Goal: Transaction & Acquisition: Purchase product/service

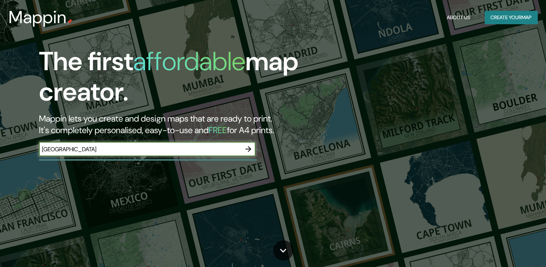
click at [251, 150] on icon "button" at bounding box center [248, 148] width 9 height 9
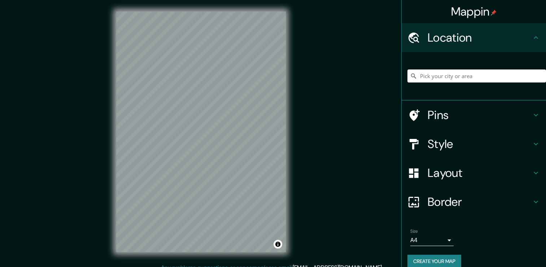
click at [462, 74] on input "Pick your city or area" at bounding box center [477, 75] width 139 height 13
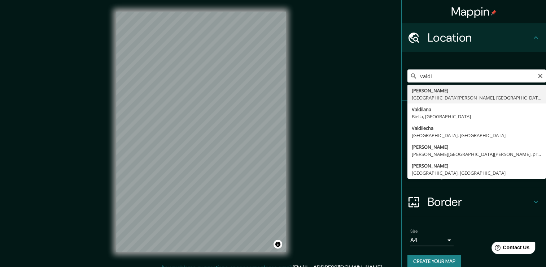
type input "[PERSON_NAME], [GEOGRAPHIC_DATA][PERSON_NAME], [GEOGRAPHIC_DATA]"
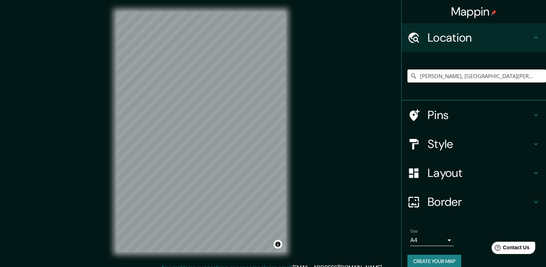
click at [465, 142] on h4 "Style" at bounding box center [480, 144] width 104 height 14
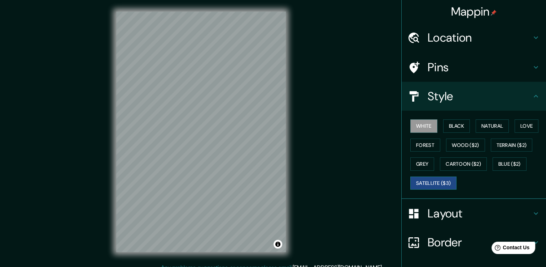
click at [428, 183] on button "Satellite ($3)" at bounding box center [434, 182] width 46 height 13
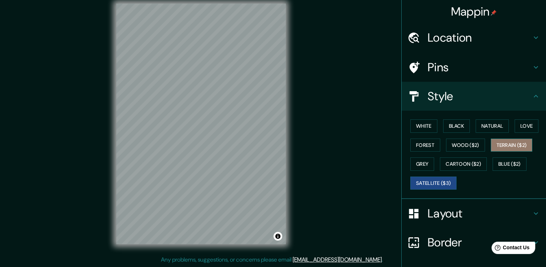
click at [505, 145] on button "Terrain ($2)" at bounding box center [512, 144] width 42 height 13
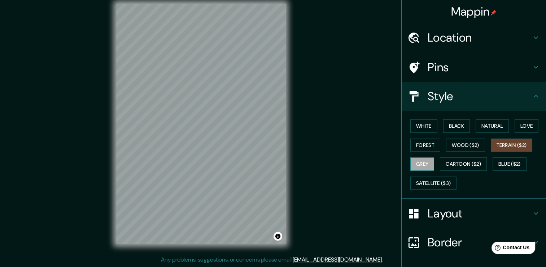
click at [416, 162] on button "Grey" at bounding box center [423, 163] width 24 height 13
click at [484, 125] on button "Natural" at bounding box center [492, 125] width 33 height 13
